Goal: Task Accomplishment & Management: Complete application form

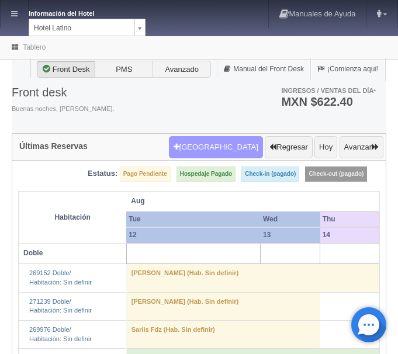
click at [228, 145] on button "Nueva Reserva" at bounding box center [216, 147] width 94 height 22
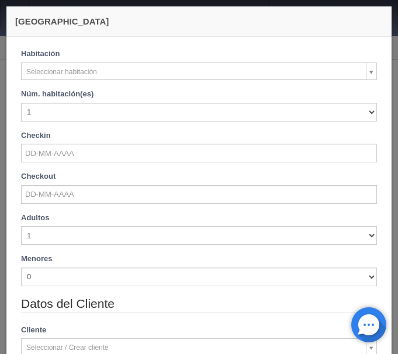
checkbox input "false"
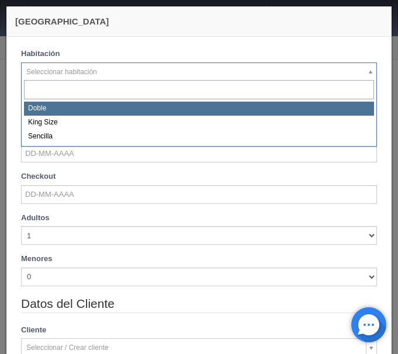
select select "2159"
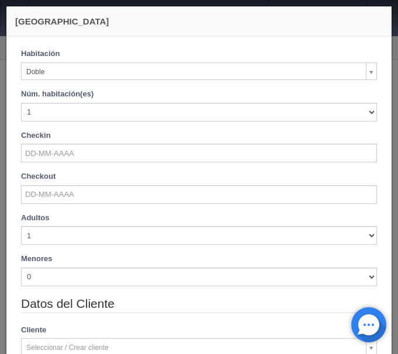
checkbox input "false"
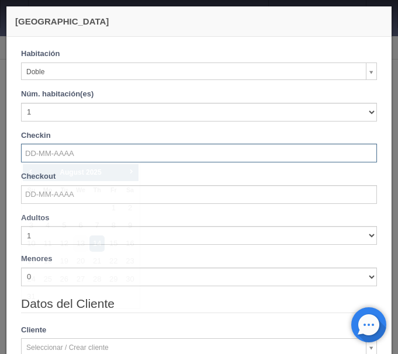
click at [56, 153] on input "text" at bounding box center [199, 153] width 356 height 19
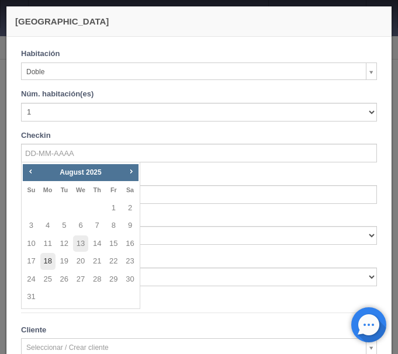
click at [49, 260] on link "18" at bounding box center [47, 261] width 15 height 17
type input "[DATE]"
checkbox input "false"
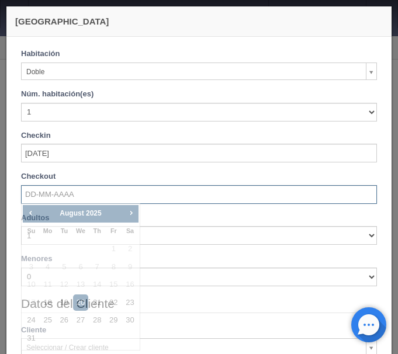
click at [52, 195] on input "text" at bounding box center [199, 194] width 356 height 19
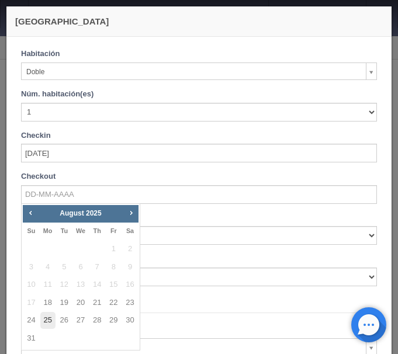
click at [45, 318] on link "25" at bounding box center [47, 320] width 15 height 17
type input "[DATE]"
checkbox input "false"
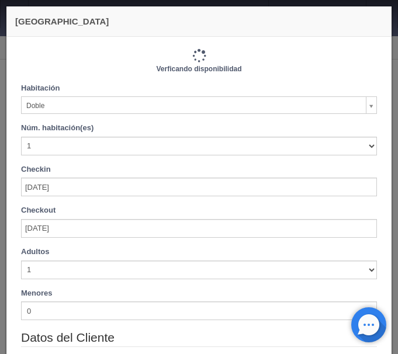
type input "5390.00"
checkbox input "false"
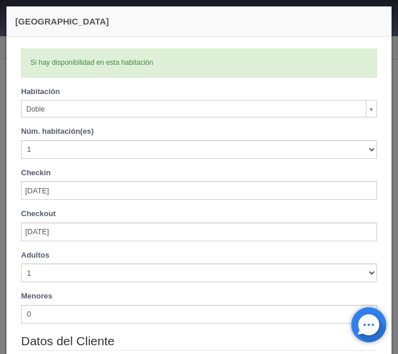
scroll to position [98, 0]
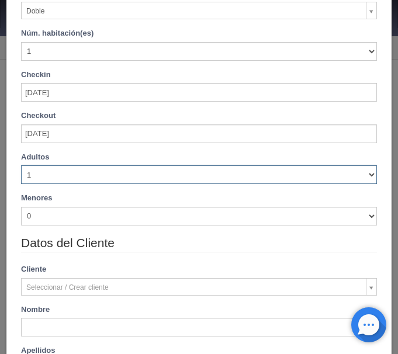
click at [21, 165] on select "1 2 3 4 5 6 7 8 9 10" at bounding box center [199, 174] width 356 height 19
select select "2"
click option "2" at bounding box center [0, 0] width 0 height 0
checkbox input "false"
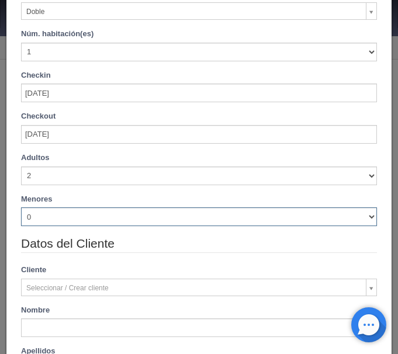
click at [21, 208] on select "0 1 2 3 4 5 6 7 8 9 10" at bounding box center [199, 217] width 356 height 19
type input "5390.00"
checkbox input "false"
select select "1"
click option "1" at bounding box center [0, 0] width 0 height 0
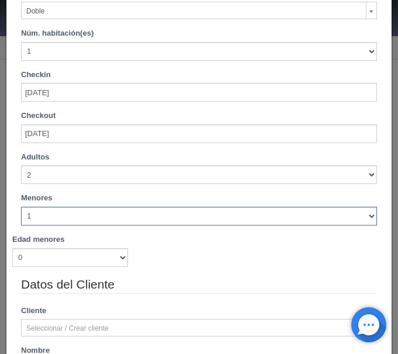
checkbox input "false"
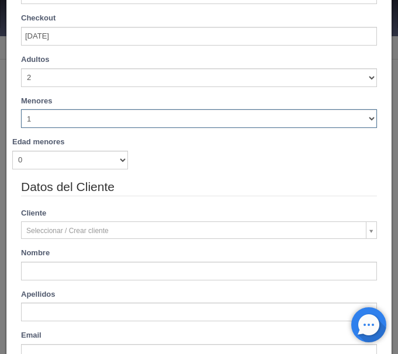
type input "5390.00"
checkbox input "false"
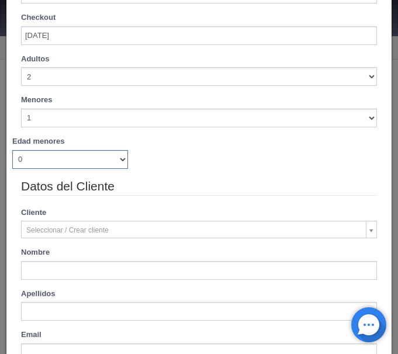
click at [12, 150] on select "0 1 2 3 4 5 6 7 8 9 10 11 12 13 14 15 16 17 18" at bounding box center [70, 159] width 116 height 19
select select "3"
click option "3" at bounding box center [0, 0] width 0 height 0
checkbox input "false"
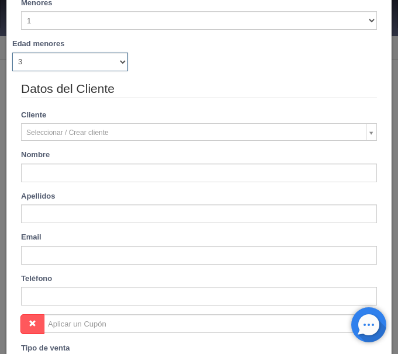
type input "6090.00"
checkbox input "false"
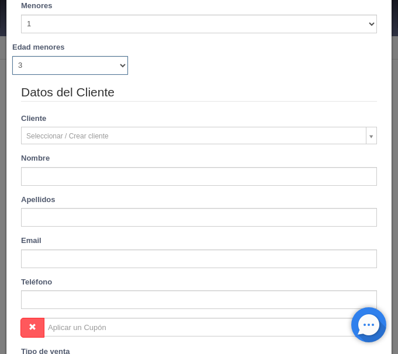
scroll to position [295, 0]
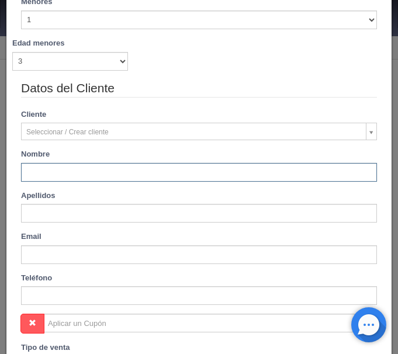
click at [45, 171] on input "text" at bounding box center [199, 172] width 356 height 19
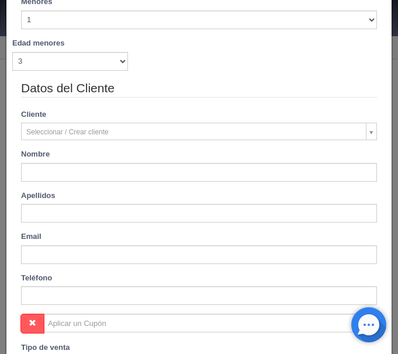
type input "Edwin Eduardo"
type input "Mendez Beltran"
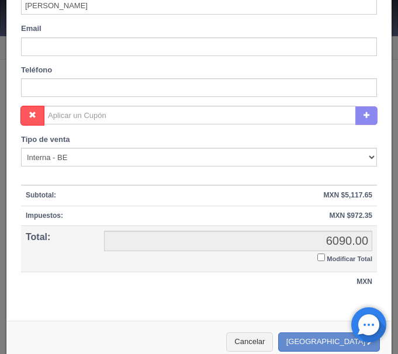
scroll to position [518, 0]
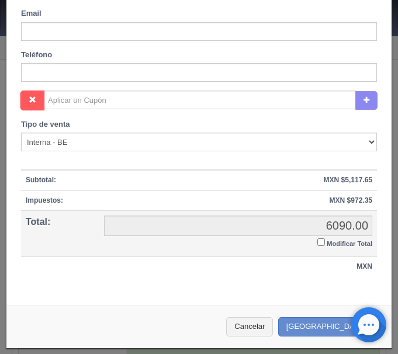
click at [322, 243] on input "Modificar Total" at bounding box center [321, 242] width 8 height 8
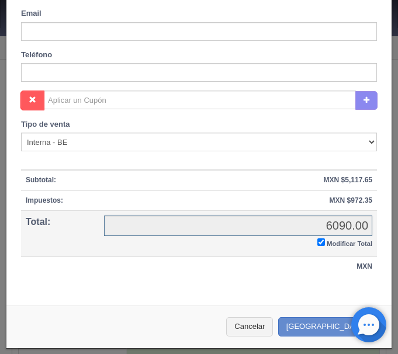
checkbox input "true"
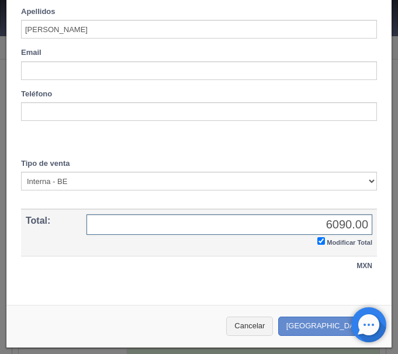
scroll to position [478, 0]
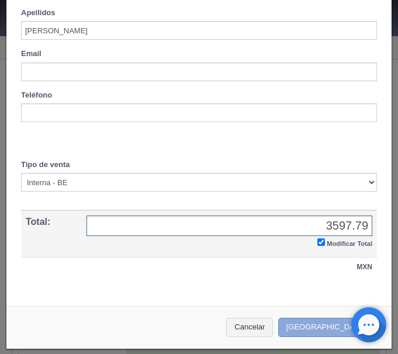
type input "3597.79"
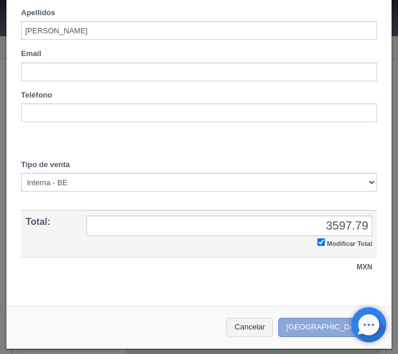
click at [326, 322] on button "Crear Reserva" at bounding box center [329, 327] width 102 height 19
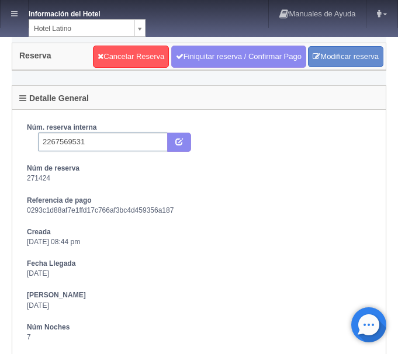
click at [86, 139] on input "2267569531" at bounding box center [103, 142] width 129 height 19
type input "2267569531 Expedia"
click at [177, 138] on icon "submit" at bounding box center [179, 141] width 8 height 8
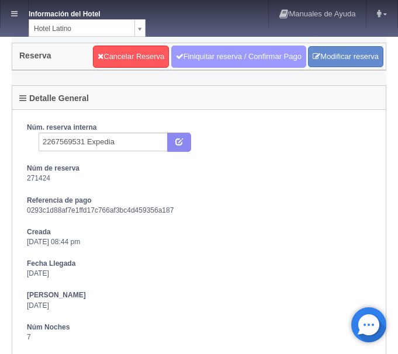
click at [224, 54] on link "Finiquitar reserva / Confirmar Pago" at bounding box center [238, 57] width 135 height 22
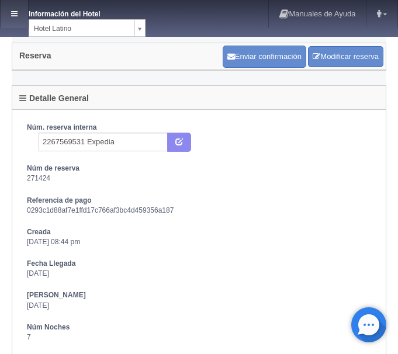
click at [22, 8] on link at bounding box center [14, 14] width 27 height 28
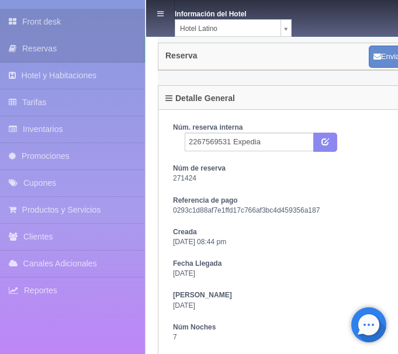
click at [46, 16] on link "Front desk" at bounding box center [72, 22] width 145 height 26
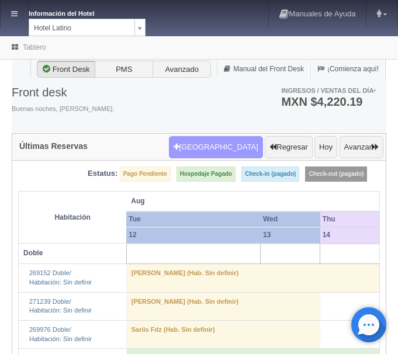
click at [249, 144] on button "Nueva Reserva" at bounding box center [216, 147] width 94 height 22
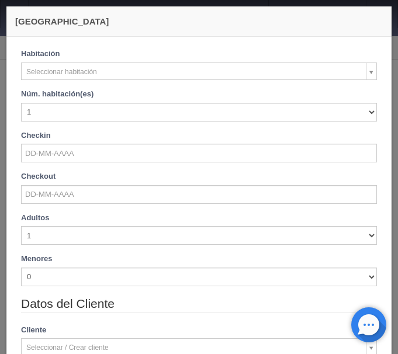
checkbox input "false"
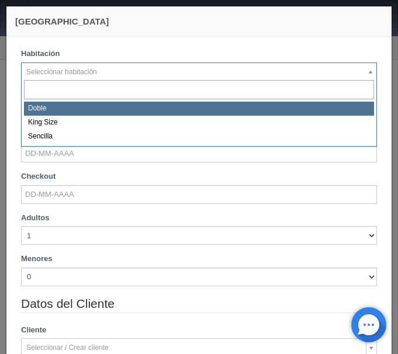
select select "2159"
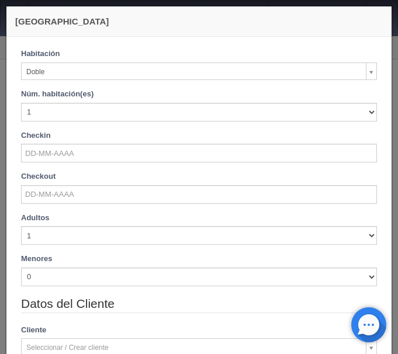
checkbox input "false"
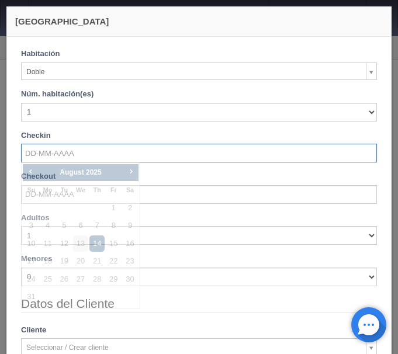
click at [63, 151] on input "text" at bounding box center [199, 153] width 356 height 19
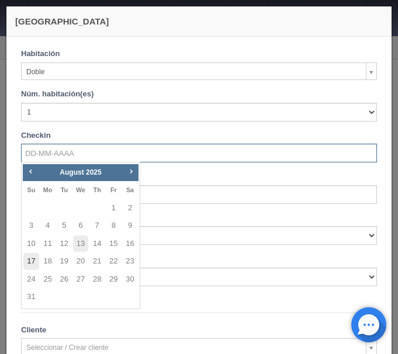
click at [26, 261] on link "17" at bounding box center [30, 261] width 15 height 17
type input "17-08-2025"
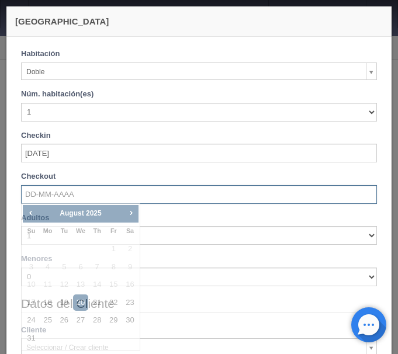
click at [50, 197] on input "text" at bounding box center [199, 194] width 356 height 19
checkbox input "false"
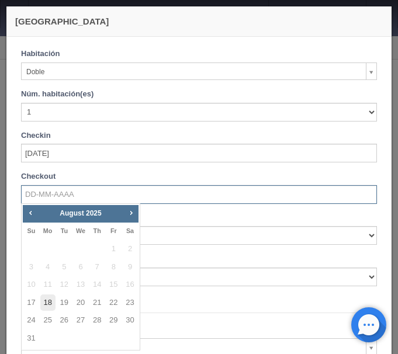
click at [47, 302] on link "18" at bounding box center [47, 303] width 15 height 17
type input "18-08-2025"
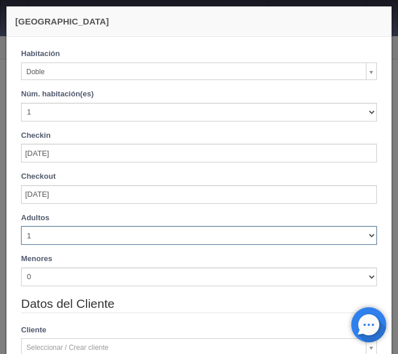
click at [21, 226] on select "1 2 3 4 5 6 7 8 9 10" at bounding box center [199, 235] width 356 height 19
checkbox input "false"
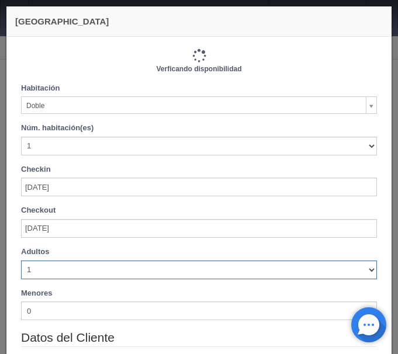
type input "770.00"
checkbox input "false"
select select "3"
click option "3" at bounding box center [0, 0] width 0 height 0
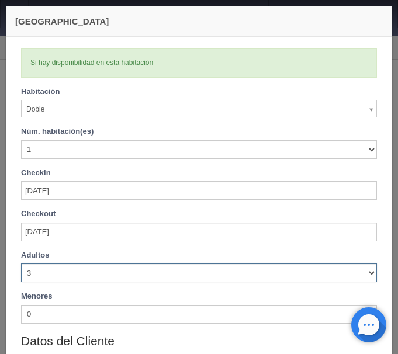
checkbox input "false"
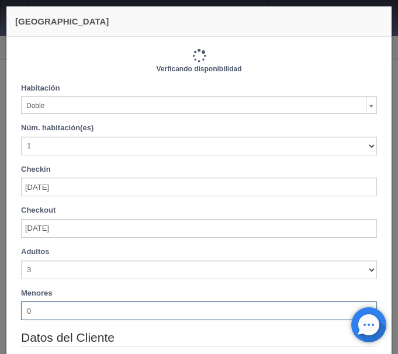
type input "870.00"
checkbox input "false"
click at [21, 302] on select "0 1 2 3 4 5 6 7 8 9 10" at bounding box center [199, 311] width 356 height 19
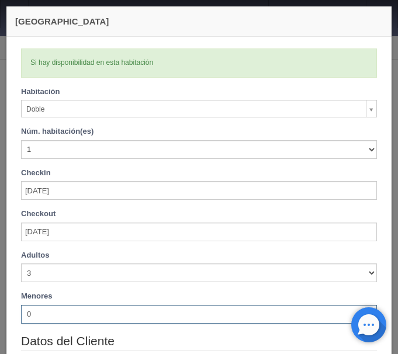
select select "1"
click option "1" at bounding box center [0, 0] width 0 height 0
checkbox input "false"
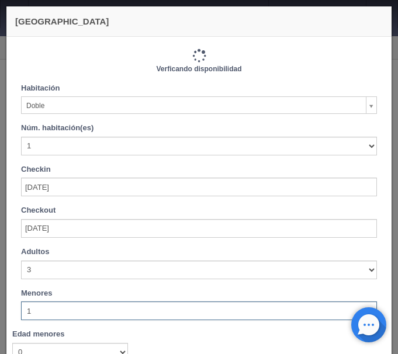
type input "870.00"
checkbox input "false"
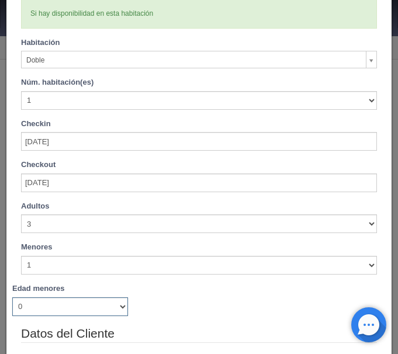
click at [12, 298] on select "0 1 2 3 4 5 6 7 8 9 10 11 12 13 14 15 16 17 18" at bounding box center [70, 307] width 116 height 19
select select "10"
click option "10" at bounding box center [0, 0] width 0 height 0
checkbox input "false"
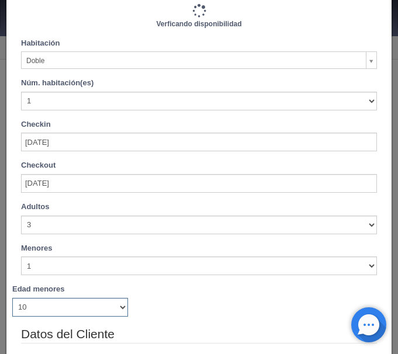
type input "870.00"
checkbox input "false"
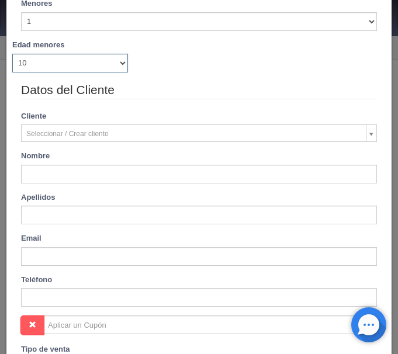
scroll to position [295, 0]
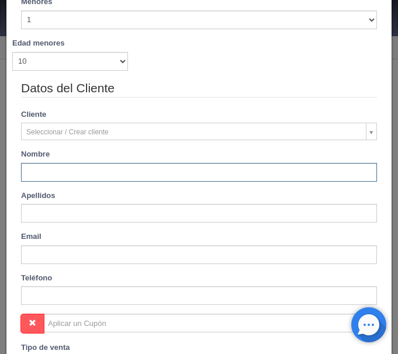
click at [140, 167] on input "text" at bounding box center [199, 172] width 356 height 19
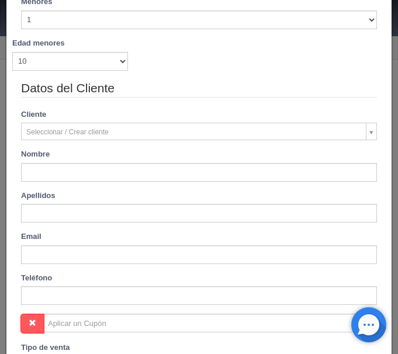
type input "Selene"
type input "Arias Sanchez"
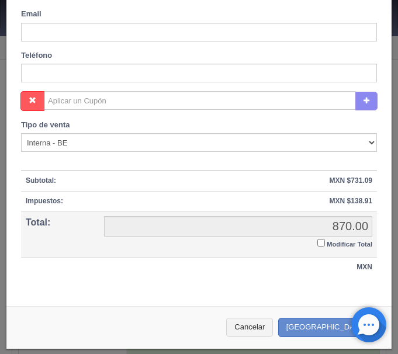
scroll to position [518, 0]
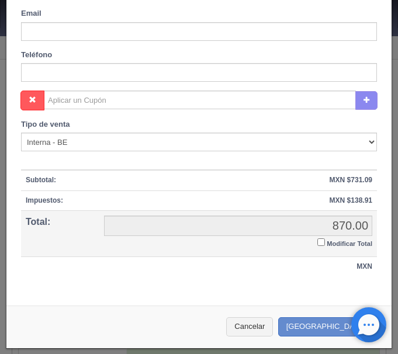
click at [322, 243] on input "Modificar Total" at bounding box center [321, 242] width 8 height 8
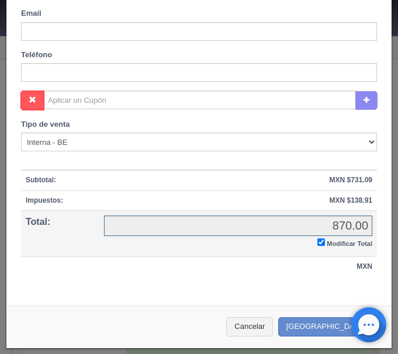
checkbox input "true"
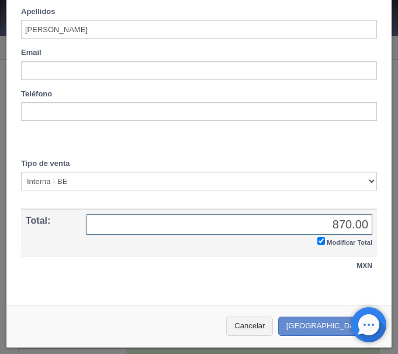
scroll to position [478, 0]
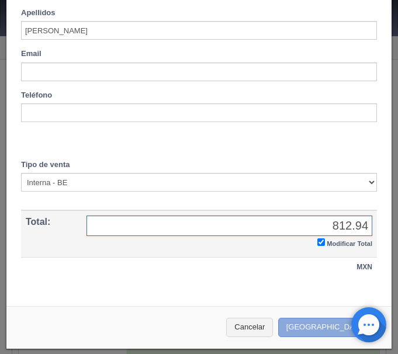
type input "812.94"
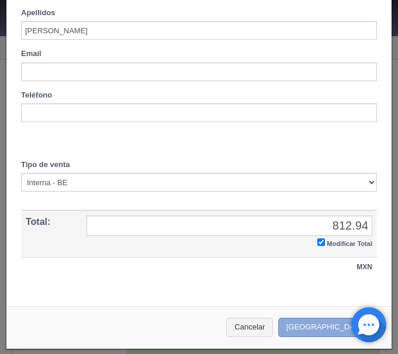
click at [327, 330] on button "[GEOGRAPHIC_DATA]" at bounding box center [329, 327] width 102 height 19
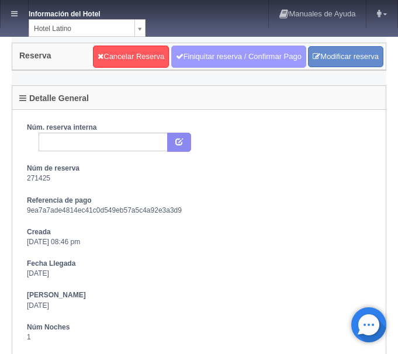
click at [257, 47] on link "Finiquitar reserva / Confirmar Pago" at bounding box center [238, 57] width 135 height 22
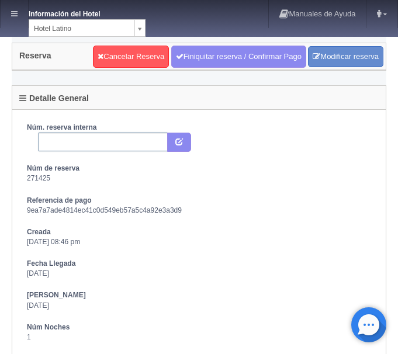
click at [118, 143] on input "text" at bounding box center [103, 142] width 129 height 19
paste input "6764635148"
type input "6764635148 Booking"
click at [182, 143] on icon "submit" at bounding box center [179, 141] width 8 height 8
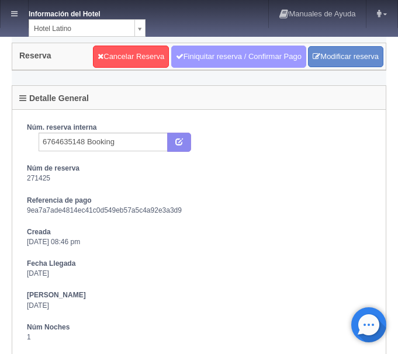
click at [240, 61] on link "Finiquitar reserva / Confirmar Pago" at bounding box center [238, 57] width 135 height 22
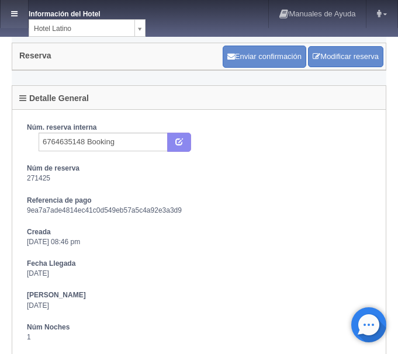
click at [14, 11] on icon at bounding box center [14, 14] width 6 height 8
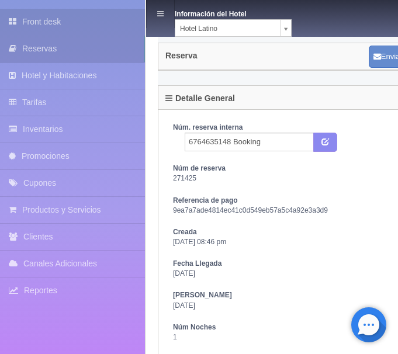
click at [43, 25] on link "Front desk" at bounding box center [72, 22] width 145 height 26
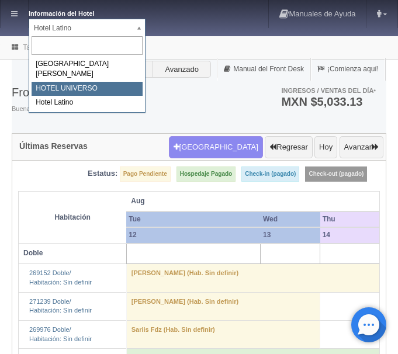
select select "358"
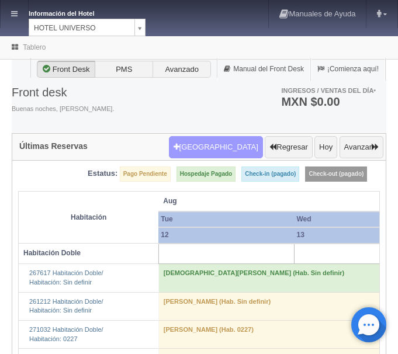
click at [209, 148] on button "Nueva Reserva" at bounding box center [216, 147] width 94 height 22
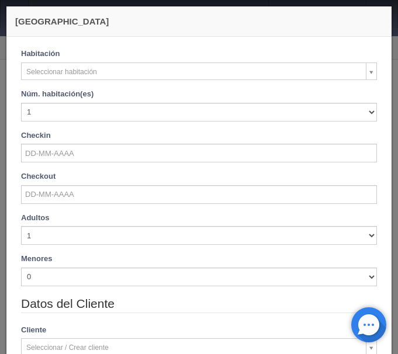
checkbox input "false"
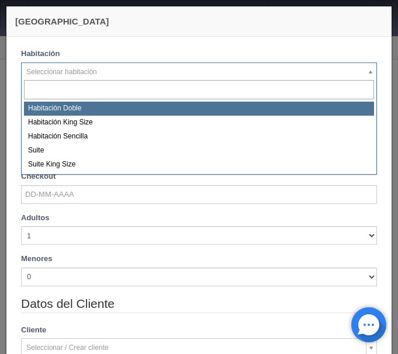
select select "583"
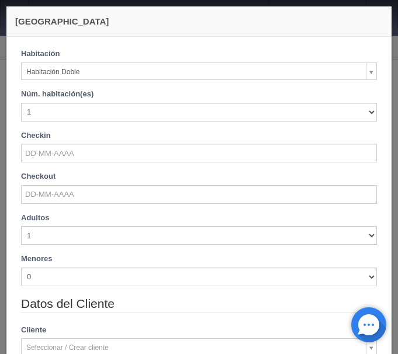
checkbox input "false"
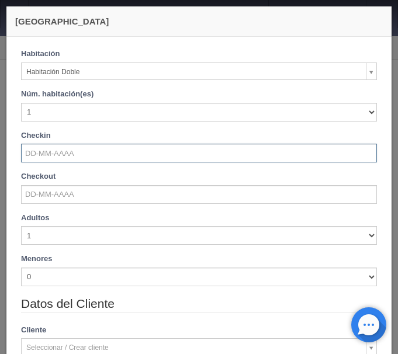
click at [82, 153] on input "text" at bounding box center [199, 153] width 356 height 19
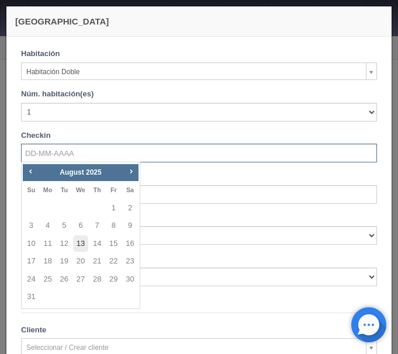
click at [83, 244] on link "13" at bounding box center [80, 244] width 15 height 17
type input "13-08-2025"
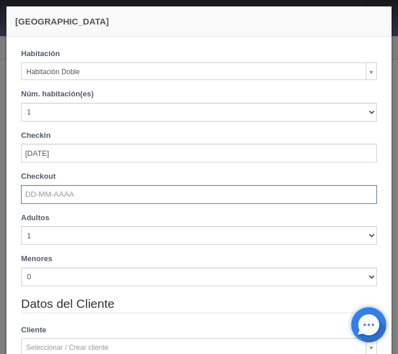
click at [83, 203] on input "text" at bounding box center [199, 194] width 356 height 19
checkbox input "false"
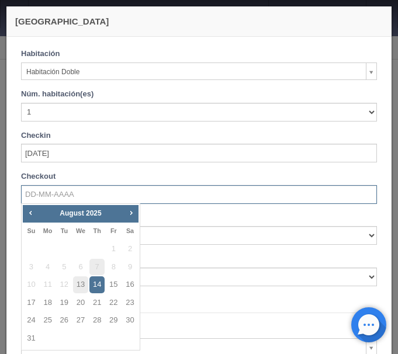
drag, startPoint x: 96, startPoint y: 286, endPoint x: 100, endPoint y: 270, distance: 16.3
click at [96, 286] on link "14" at bounding box center [96, 284] width 15 height 17
type input "14-08-2025"
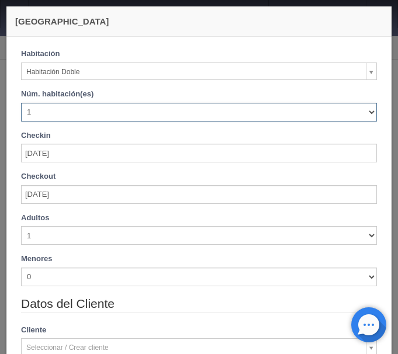
click at [21, 103] on select "1 2 3 4 5 6 7 8 9 10 11 12 13 14 15 16 17 18 19 20" at bounding box center [199, 112] width 356 height 19
checkbox input "false"
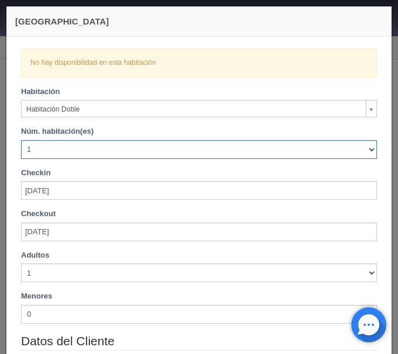
select select "3"
click option "3" at bounding box center [0, 0] width 0 height 0
checkbox input "false"
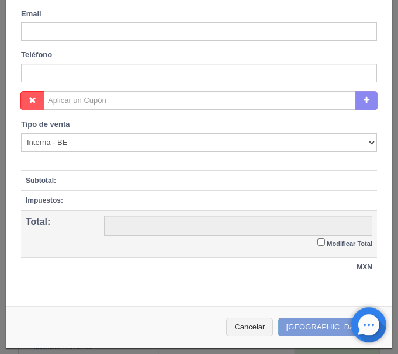
scroll to position [417, 0]
click at [273, 328] on button "Cancelar" at bounding box center [249, 327] width 47 height 19
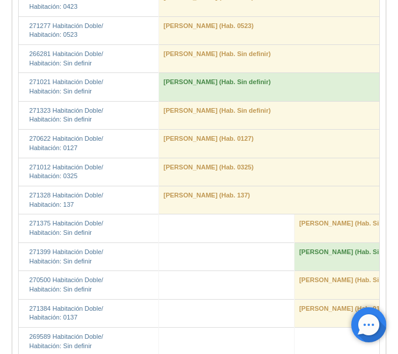
scroll to position [0, 0]
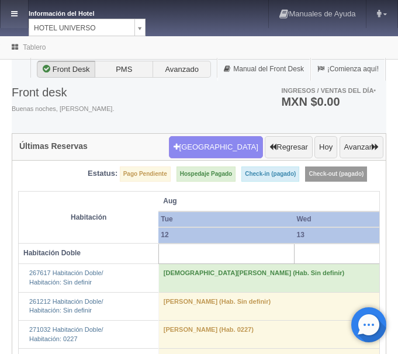
click at [12, 9] on link at bounding box center [14, 14] width 27 height 28
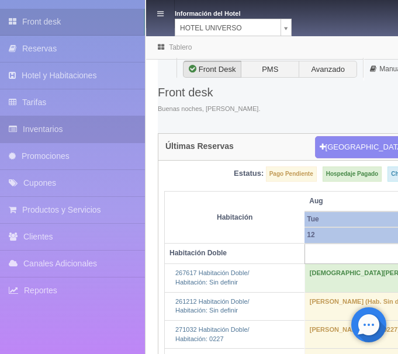
click at [58, 127] on link "Inventarios" at bounding box center [72, 129] width 145 height 26
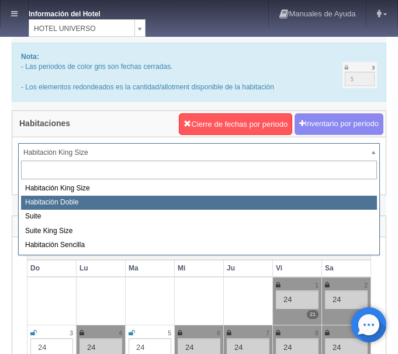
select select "583"
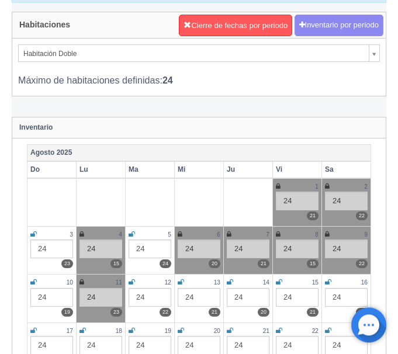
scroll to position [119, 0]
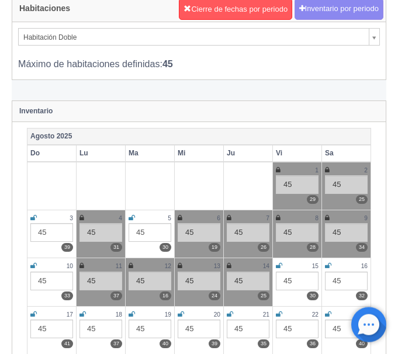
scroll to position [119, 0]
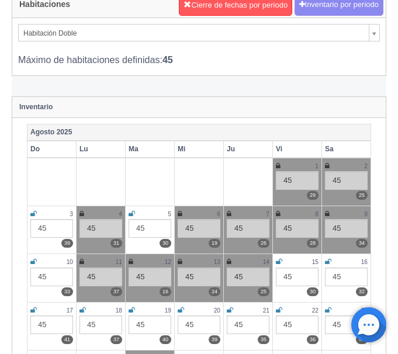
click at [181, 261] on icon at bounding box center [180, 261] width 5 height 7
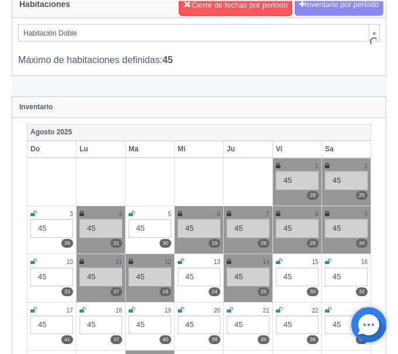
scroll to position [0, 0]
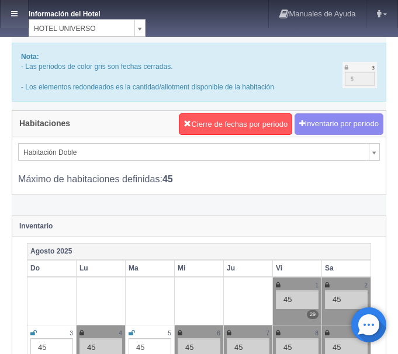
click at [25, 14] on link at bounding box center [14, 14] width 27 height 28
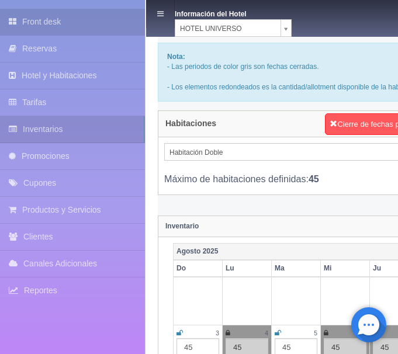
click at [53, 19] on link "Front desk" at bounding box center [72, 22] width 145 height 26
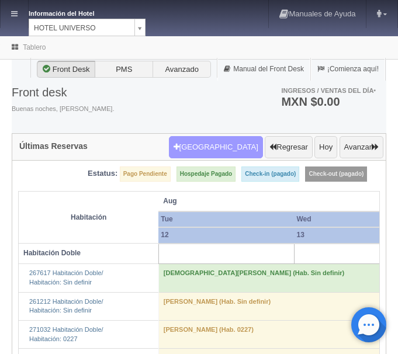
click at [222, 152] on button "[GEOGRAPHIC_DATA]" at bounding box center [216, 147] width 94 height 22
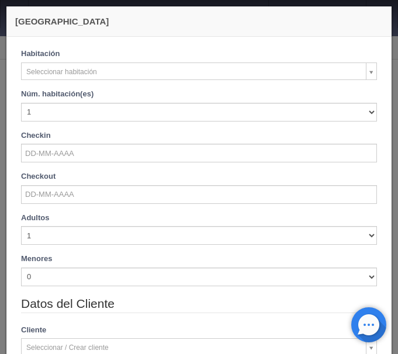
checkbox input "false"
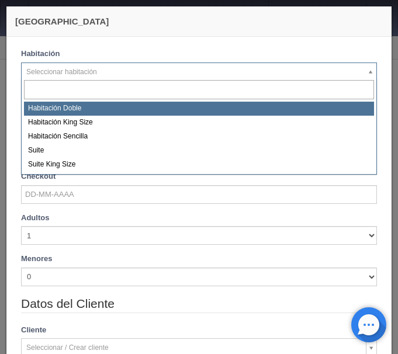
select select "583"
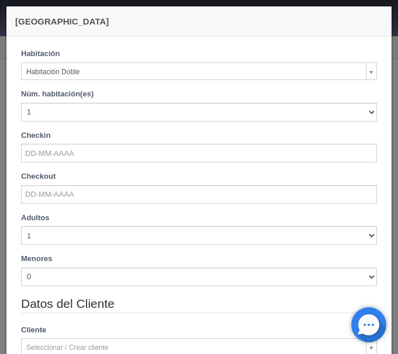
checkbox input "false"
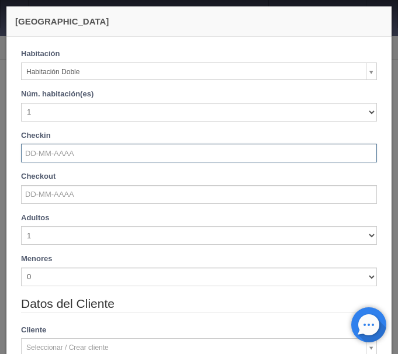
click at [65, 152] on input "text" at bounding box center [199, 153] width 356 height 19
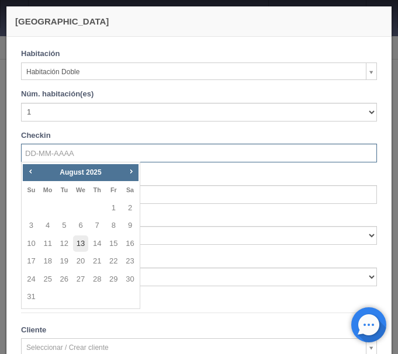
click at [82, 247] on link "13" at bounding box center [80, 244] width 15 height 17
type input "[DATE]"
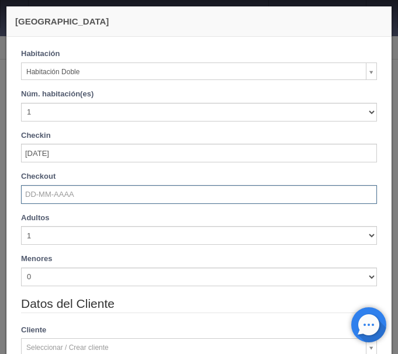
click at [74, 197] on input "text" at bounding box center [199, 194] width 356 height 19
checkbox input "false"
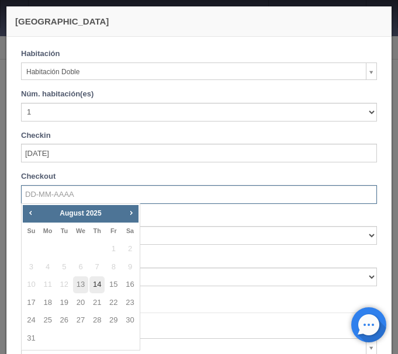
click at [94, 284] on link "14" at bounding box center [96, 284] width 15 height 17
type input "[DATE]"
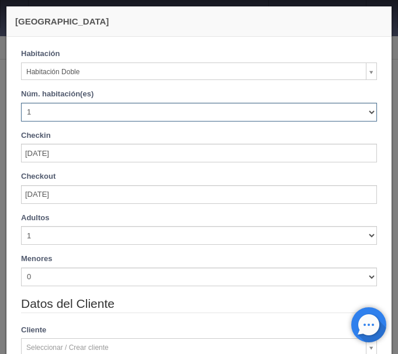
click at [21, 103] on select "1 2 3 4 5 6 7 8 9 10 11 12 13 14 15 16 17 18 19 20" at bounding box center [199, 112] width 356 height 19
checkbox input "false"
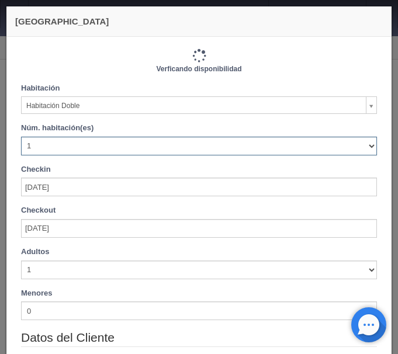
type input "1030.00"
checkbox input "false"
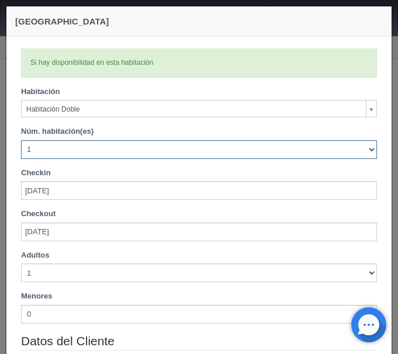
select select "3"
click option "3" at bounding box center [0, 0] width 0 height 0
checkbox input "false"
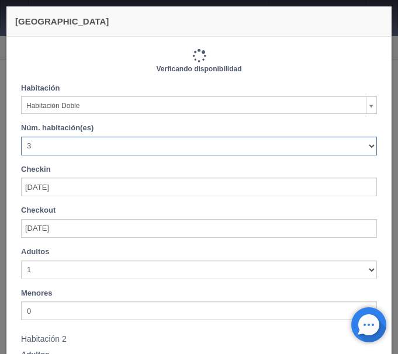
type input "3090.00"
checkbox input "false"
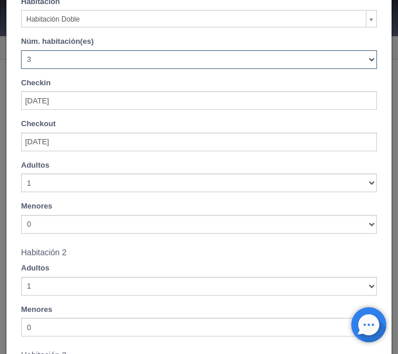
scroll to position [98, 0]
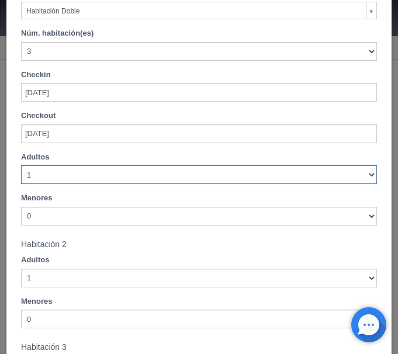
select select "4"
click option "4" at bounding box center [0, 0] width 0 height 0
checkbox input "false"
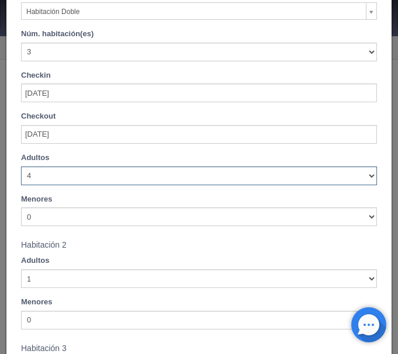
type input "3170.00"
checkbox input "false"
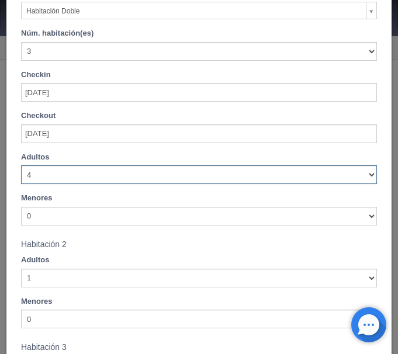
click at [46, 178] on select "1 2 3 4 5 6 7 8 9 10" at bounding box center [199, 174] width 356 height 19
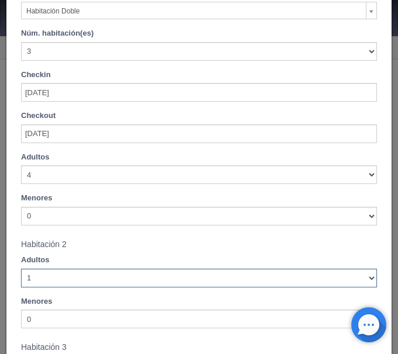
click at [21, 269] on select "1 2 3 4 5 6 7 8 9 10" at bounding box center [199, 278] width 356 height 19
select select "2"
click option "2" at bounding box center [0, 0] width 0 height 0
checkbox input "false"
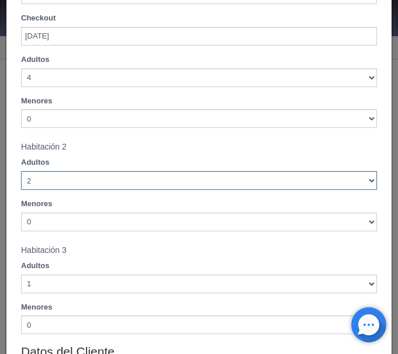
type input "3170.00"
checkbox input "false"
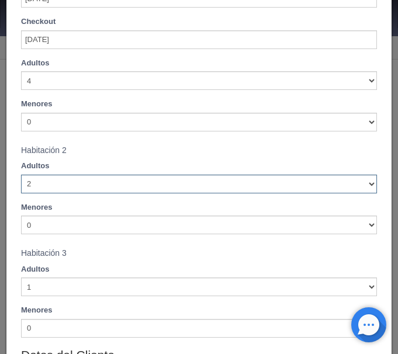
scroll to position [196, 0]
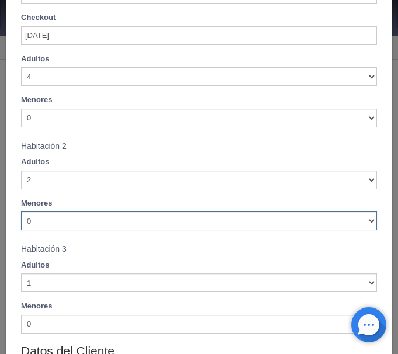
click at [21, 212] on select "0 1 2 3 4 5 6 7 8 9 10" at bounding box center [199, 221] width 356 height 19
select select "2"
click option "2" at bounding box center [0, 0] width 0 height 0
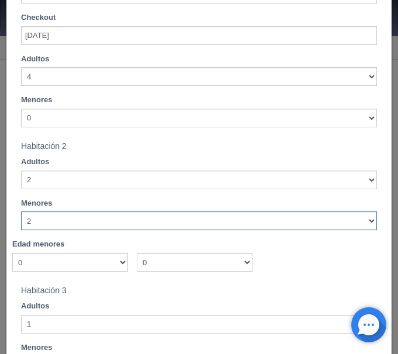
checkbox input "false"
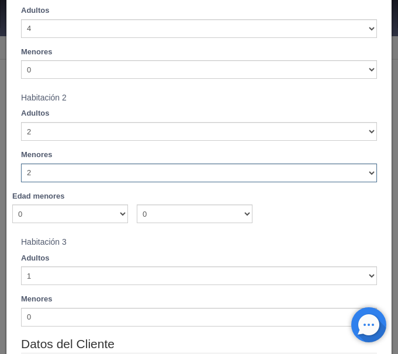
type input "3170.00"
checkbox input "false"
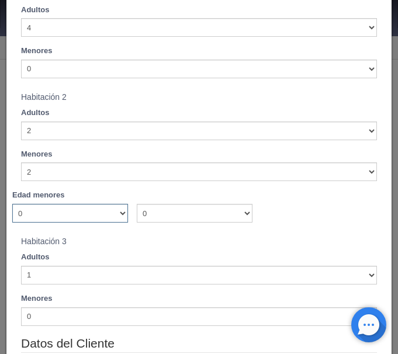
click at [12, 204] on select "0 1 2 3 4 5 6 7 8 9 10 11 12 13 14 15 16 17 18" at bounding box center [70, 213] width 116 height 19
select select "9"
click option "9" at bounding box center [0, 0] width 0 height 0
checkbox input "false"
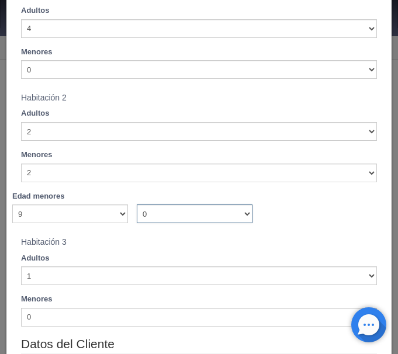
click at [137, 205] on select "0 1 2 3 4 5 6 7 8 9 10 11 12 13 14 15 16 17 18" at bounding box center [195, 214] width 116 height 19
type input "3170.00"
checkbox input "false"
select select "9"
click option "9" at bounding box center [0, 0] width 0 height 0
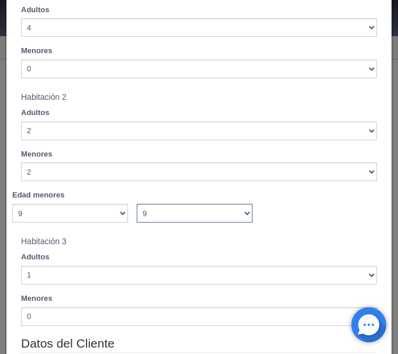
checkbox input "false"
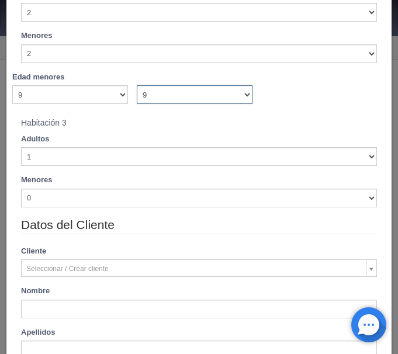
type input "3170.00"
checkbox input "false"
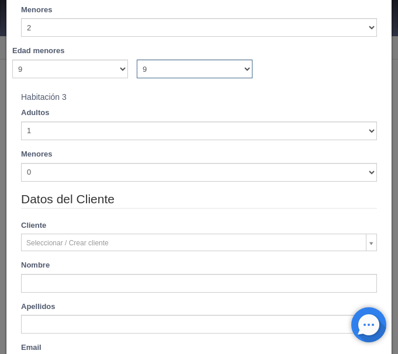
scroll to position [393, 0]
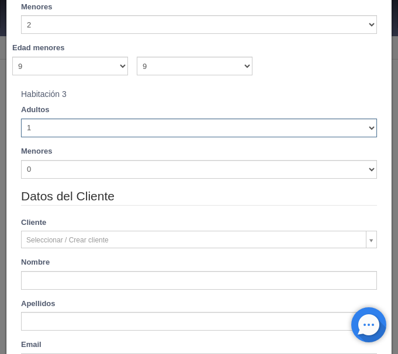
select select "4"
click option "4" at bounding box center [0, 0] width 0 height 0
checkbox input "false"
type input "3250.00"
checkbox input "false"
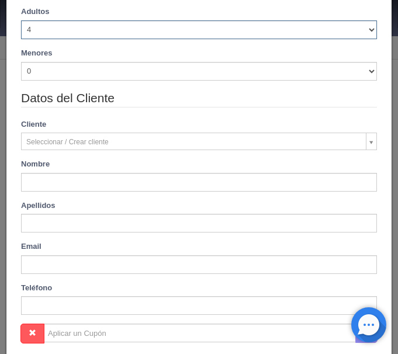
scroll to position [540, 0]
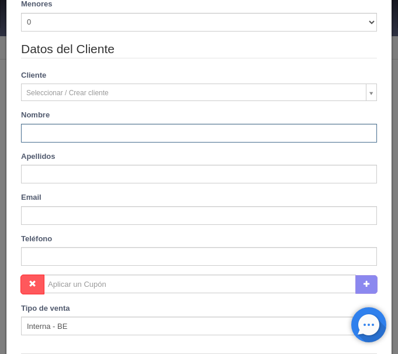
click at [96, 126] on input "text" at bounding box center [199, 133] width 356 height 19
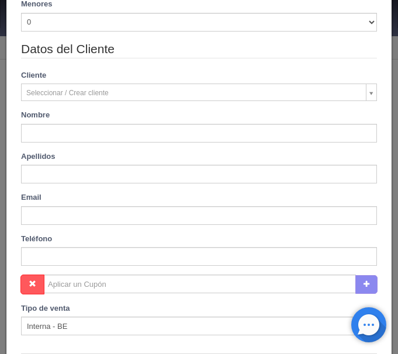
type input "Gaby"
type input "Peña"
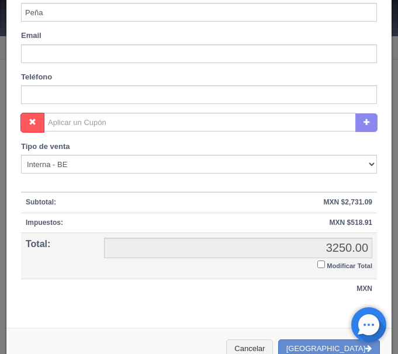
scroll to position [724, 0]
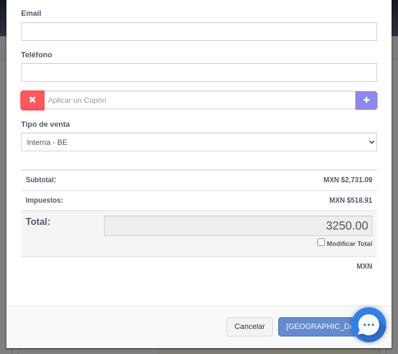
click at [318, 241] on input "Modificar Total" at bounding box center [321, 242] width 8 height 8
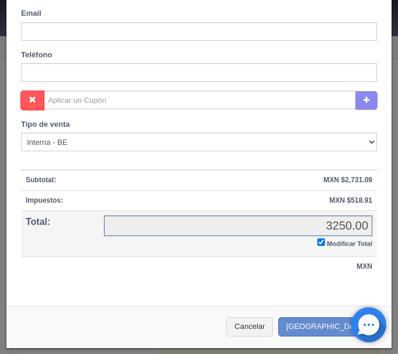
checkbox input "true"
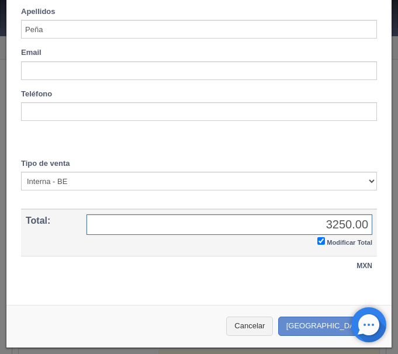
scroll to position [684, 0]
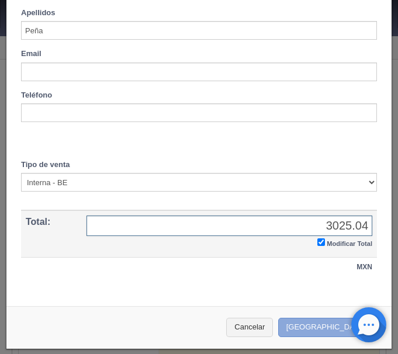
type input "3025.04"
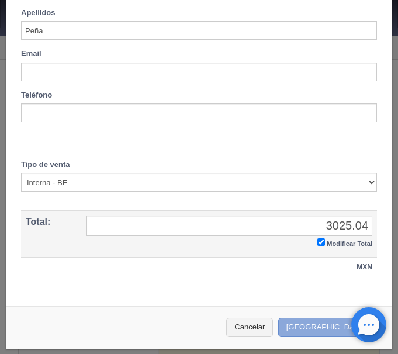
click at [327, 326] on button "[GEOGRAPHIC_DATA]" at bounding box center [329, 327] width 102 height 19
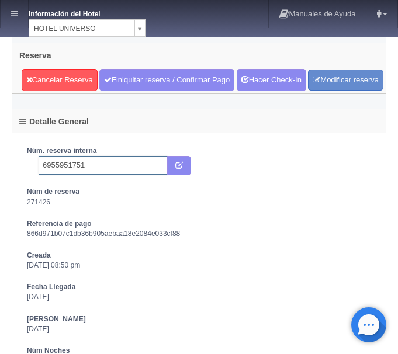
click at [108, 175] on input "6955951751" at bounding box center [103, 165] width 129 height 19
type input "6955951751 Booking"
click at [182, 168] on icon "submit" at bounding box center [179, 165] width 8 height 8
click at [11, 15] on link at bounding box center [14, 14] width 27 height 28
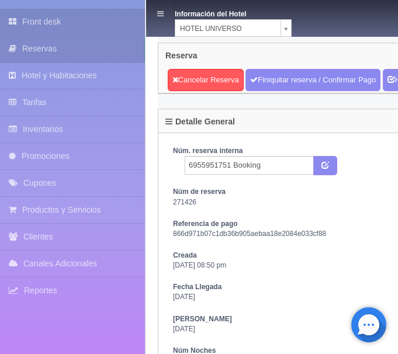
click at [29, 23] on link "Front desk" at bounding box center [72, 22] width 145 height 26
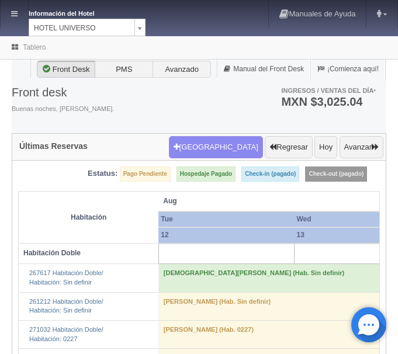
click at [231, 133] on div "[GEOGRAPHIC_DATA] Regresar [DATE] Avanzar" at bounding box center [276, 147] width 220 height 29
click at [220, 152] on button "[GEOGRAPHIC_DATA]" at bounding box center [216, 147] width 94 height 22
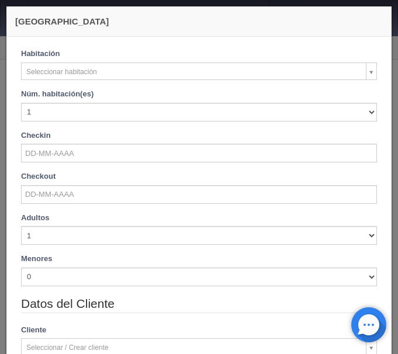
checkbox input "false"
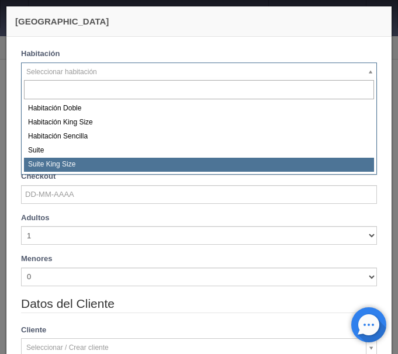
select select "588"
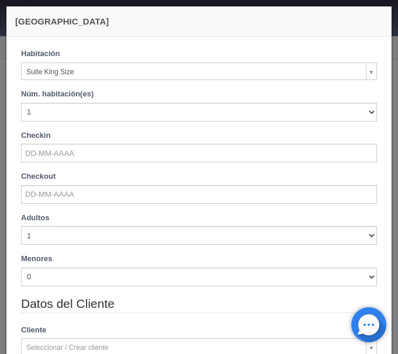
checkbox input "false"
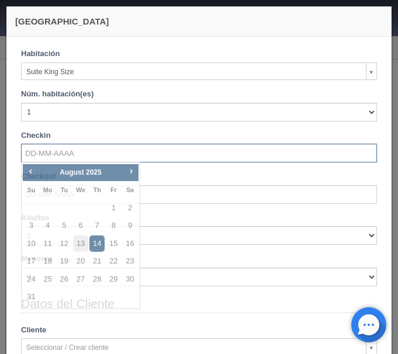
click at [65, 151] on input "text" at bounding box center [199, 153] width 356 height 19
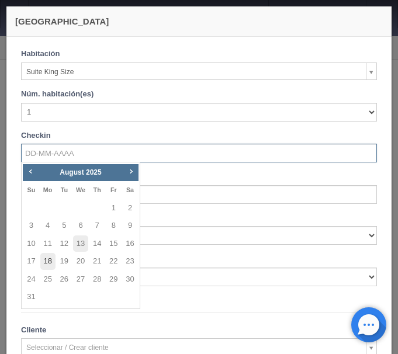
click at [49, 262] on link "18" at bounding box center [47, 261] width 15 height 17
type input "[DATE]"
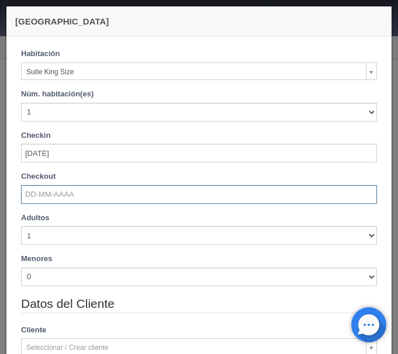
click at [58, 196] on input "text" at bounding box center [199, 194] width 356 height 19
checkbox input "false"
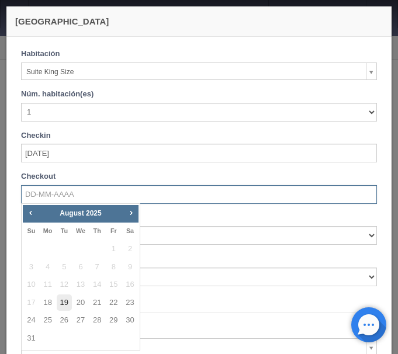
click at [61, 306] on link "19" at bounding box center [64, 303] width 15 height 17
type input "[DATE]"
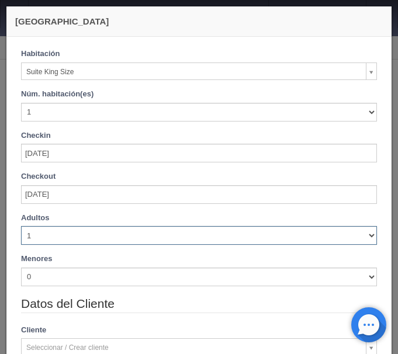
click at [21, 226] on select "1 2 3 4 5 6 7 8 9 10" at bounding box center [199, 235] width 356 height 19
checkbox input "false"
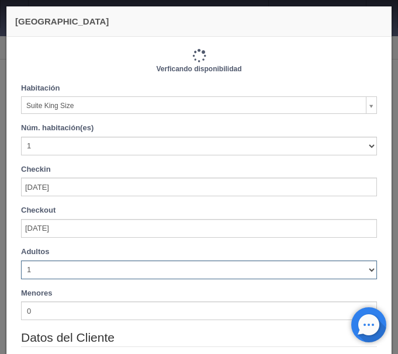
select select "3"
click option "3" at bounding box center [0, 0] width 0 height 0
type input "1210.00"
checkbox input "false"
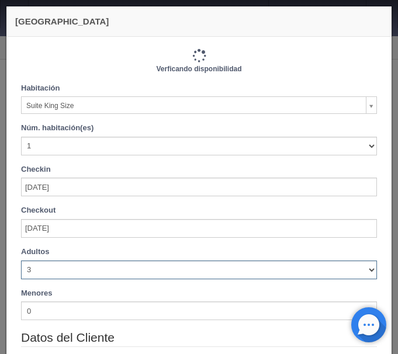
type input "1210.00"
checkbox input "false"
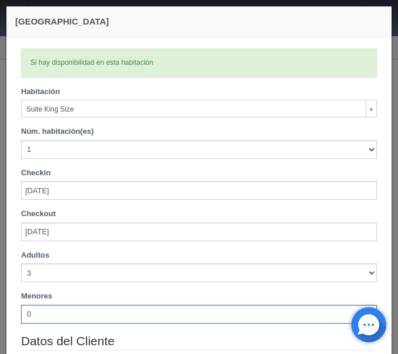
click at [21, 305] on select "0 1 2 3 4 5 6 7 8 9 10" at bounding box center [199, 314] width 356 height 19
select select "1"
click option "1" at bounding box center [0, 0] width 0 height 0
checkbox input "false"
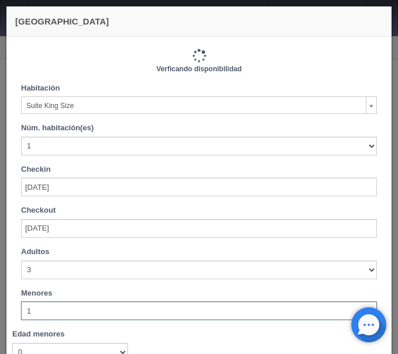
type input "1210.00"
checkbox input "false"
click at [21, 302] on select "0 1 2 3 4 5 6 7 8 9 10" at bounding box center [199, 311] width 356 height 19
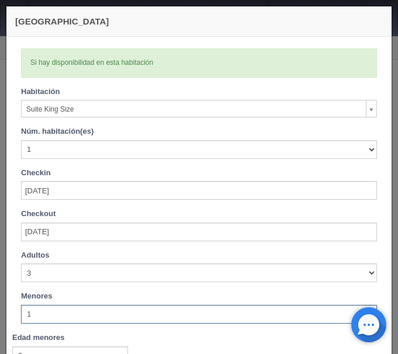
select select "2"
click option "2" at bounding box center [0, 0] width 0 height 0
checkbox input "false"
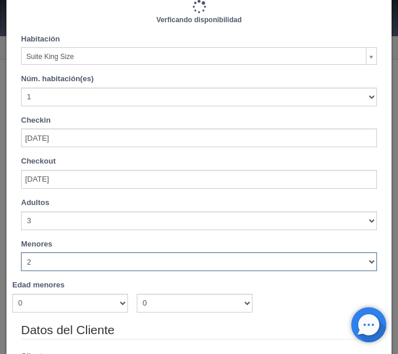
type input "1210.00"
checkbox input "false"
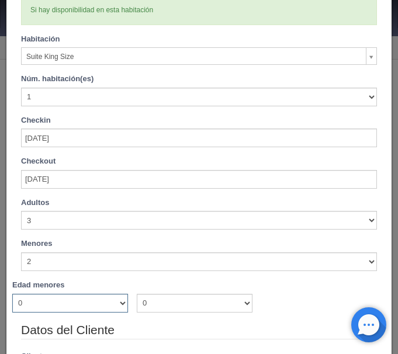
click at [12, 294] on select "0 1 2 3 4 5 6 7 8 9 10 11 12 13 14 15 16 17 18" at bounding box center [70, 303] width 116 height 19
select select "9"
click option "9" at bounding box center [0, 0] width 0 height 0
checkbox input "false"
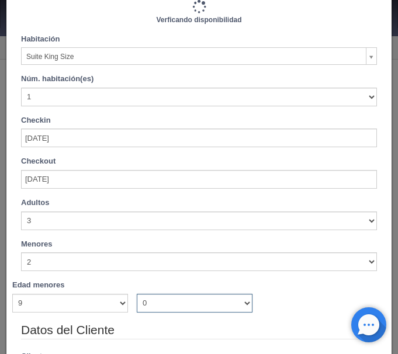
click at [137, 294] on select "0 1 2 3 4 5 6 7 8 9 10 11 12 13 14 15 16 17 18" at bounding box center [195, 303] width 116 height 19
type input "1210.00"
checkbox input "false"
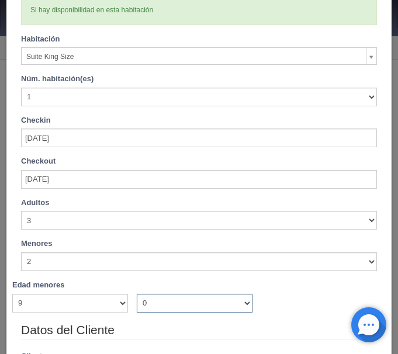
select select "10"
click option "10" at bounding box center [0, 0] width 0 height 0
checkbox input "false"
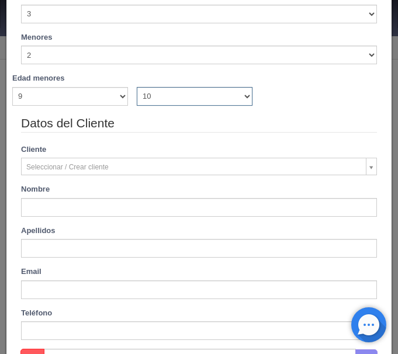
scroll to position [295, 0]
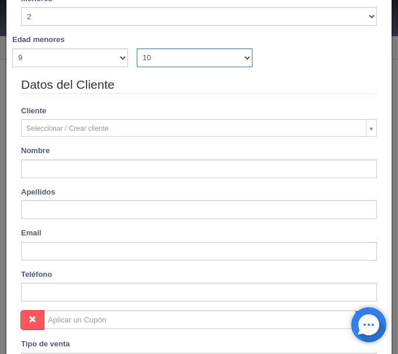
type input "1210.00"
checkbox input "false"
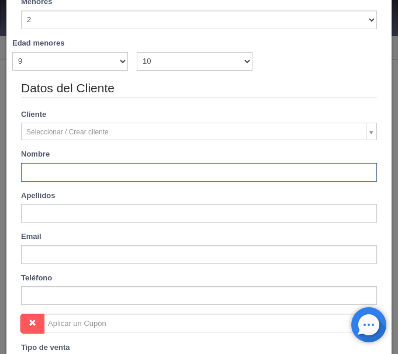
click at [113, 172] on input "text" at bounding box center [199, 172] width 356 height 19
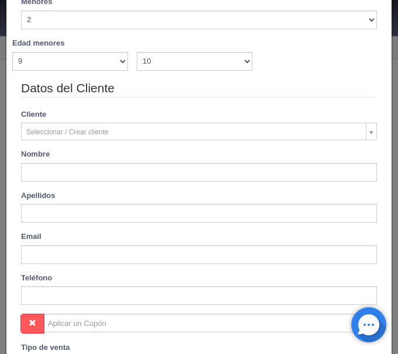
type input "Miguel"
type input "Suárez"
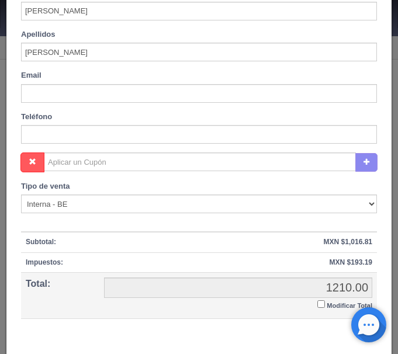
scroll to position [518, 0]
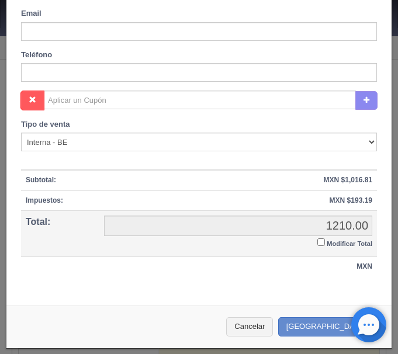
click at [327, 237] on label "Modificar Total" at bounding box center [344, 242] width 55 height 13
click at [325, 238] on input "Modificar Total" at bounding box center [321, 242] width 8 height 8
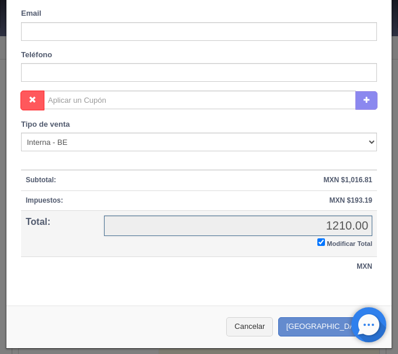
checkbox input "true"
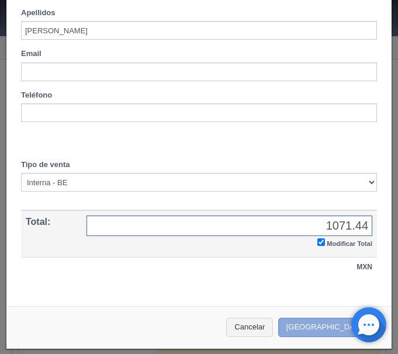
type input "1071.44"
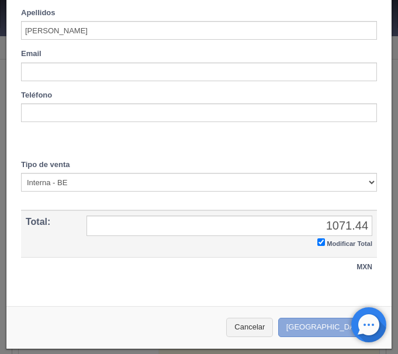
click at [334, 334] on button "[GEOGRAPHIC_DATA]" at bounding box center [329, 327] width 102 height 19
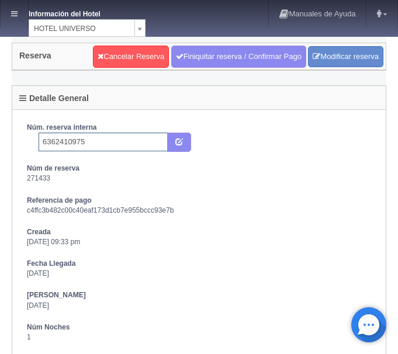
click at [122, 145] on input "6362410975" at bounding box center [103, 142] width 129 height 19
click at [179, 142] on icon "submit" at bounding box center [179, 141] width 8 height 8
type input "6362410975 Booking"
click at [20, 9] on link at bounding box center [14, 14] width 27 height 28
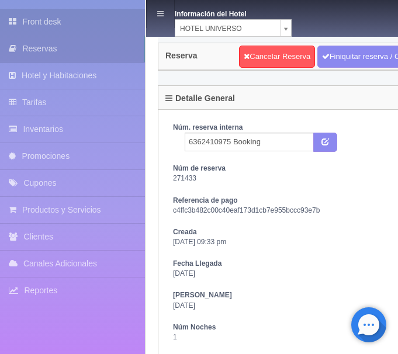
click at [89, 13] on link "Front desk" at bounding box center [72, 22] width 145 height 26
